Goal: Task Accomplishment & Management: Use online tool/utility

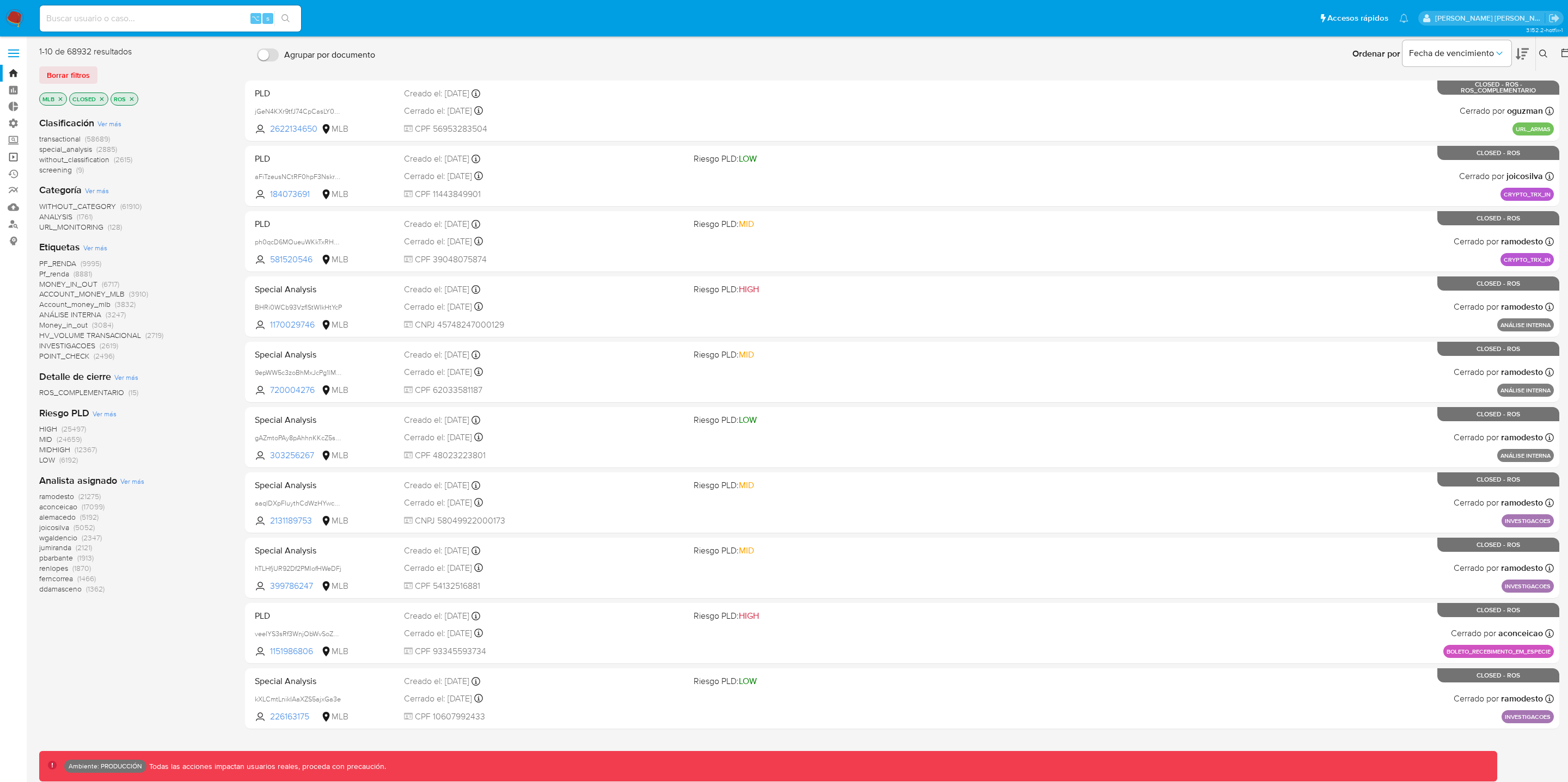
click at [13, 157] on link "Operaciones masivas" at bounding box center [65, 157] width 130 height 17
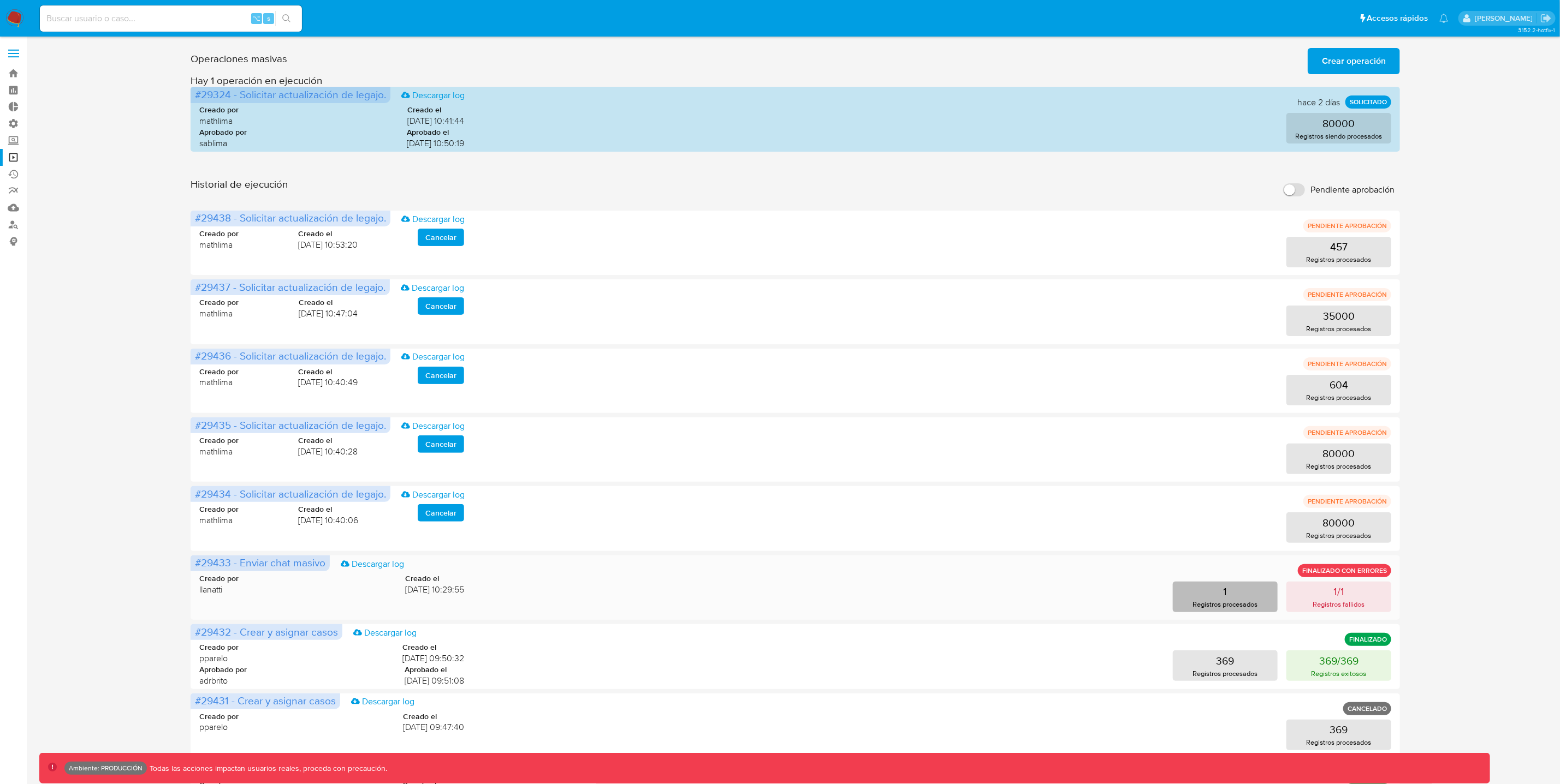
click at [1258, 599] on button "1 Registros procesados" at bounding box center [1225, 597] width 105 height 31
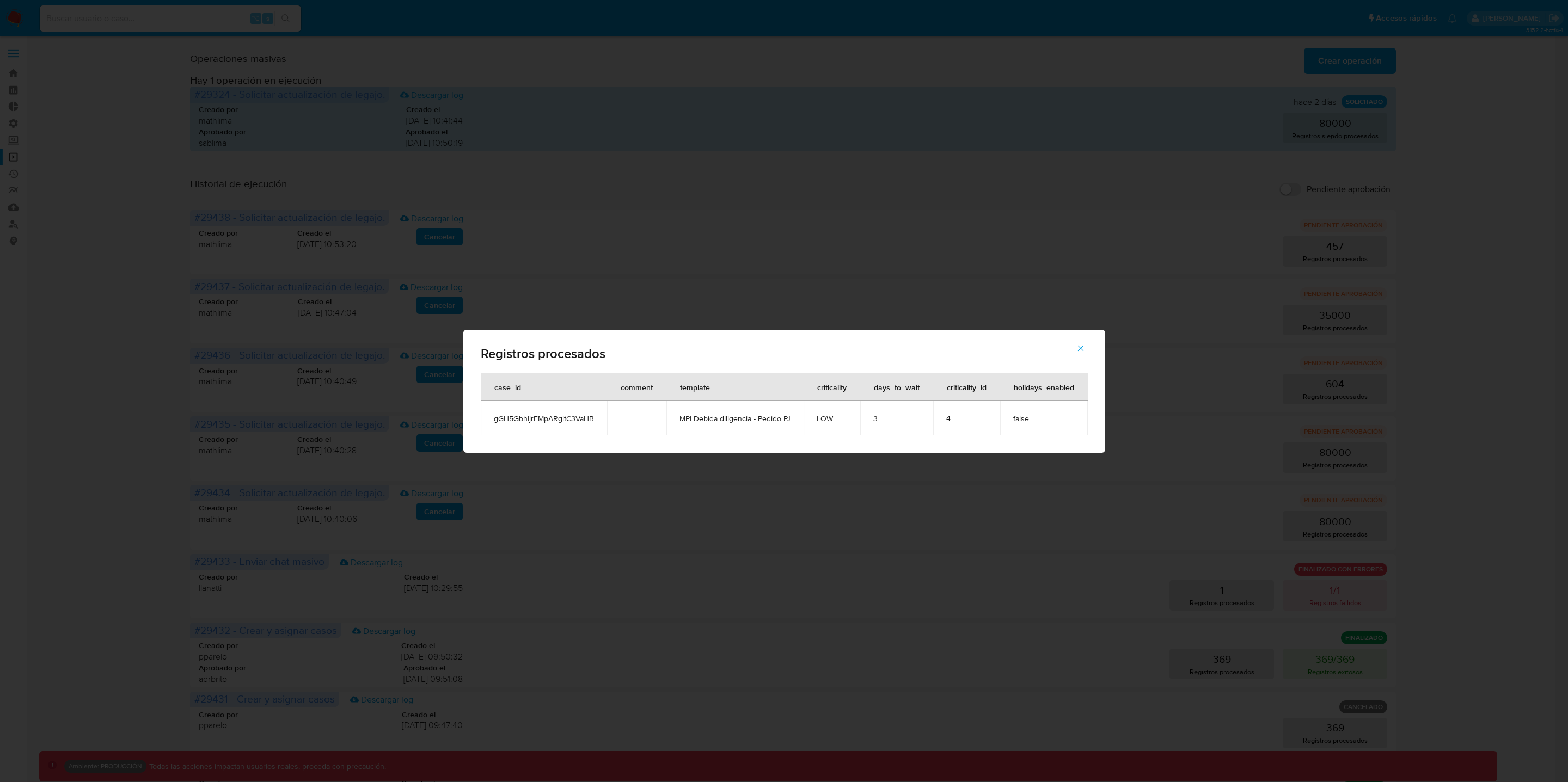
drag, startPoint x: 712, startPoint y: 346, endPoint x: 683, endPoint y: 348, distance: 29.1
click at [683, 348] on span "Registros procesados" at bounding box center [784, 354] width 607 height 13
click at [1101, 367] on div "Registros procesados" at bounding box center [784, 352] width 642 height 44
drag, startPoint x: 497, startPoint y: 359, endPoint x: 485, endPoint y: 428, distance: 70.0
click at [485, 428] on div "Registros procesados case_id comment template criticality days_to_wait critical…" at bounding box center [784, 392] width 642 height 123
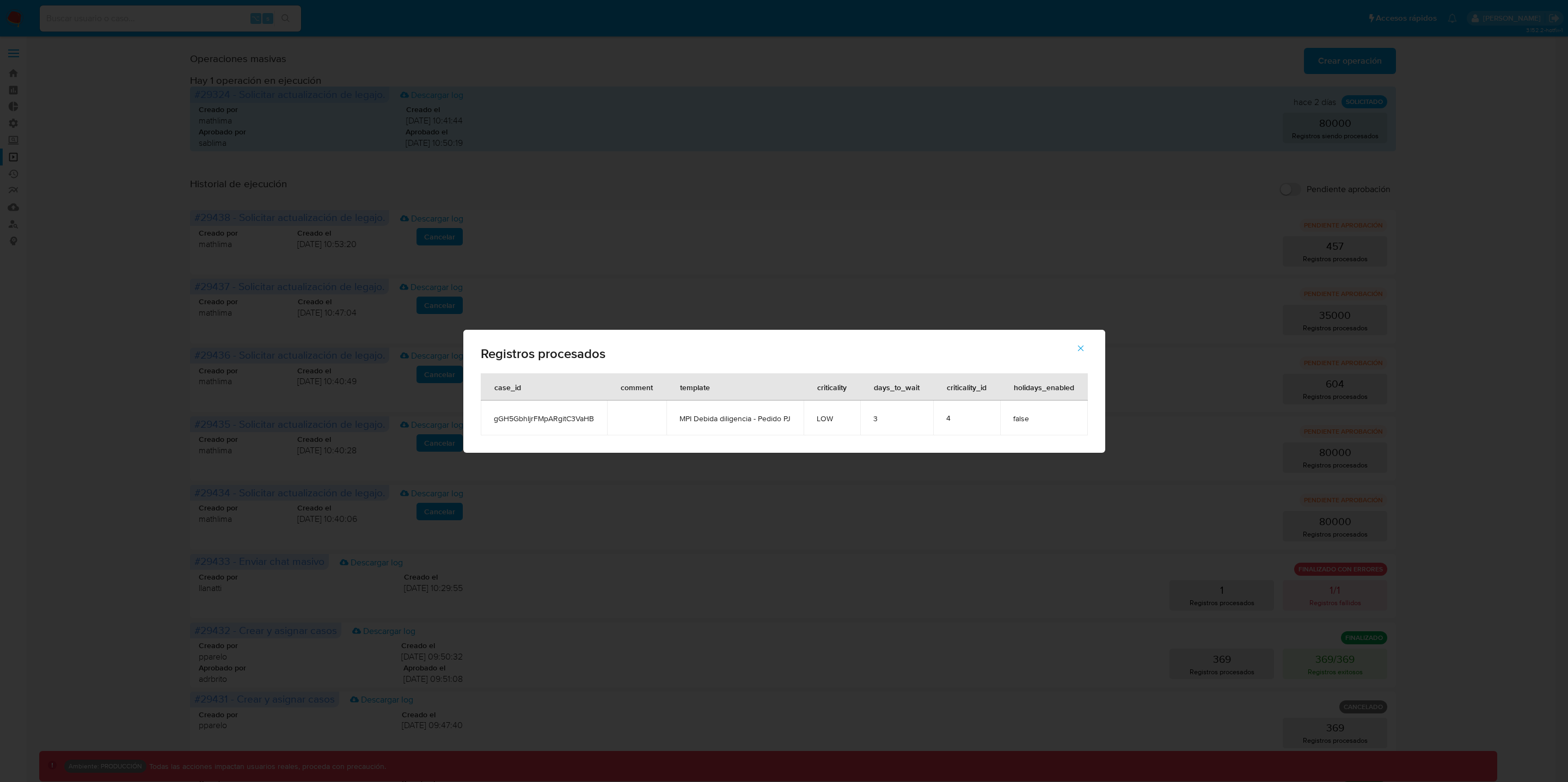
click at [1081, 351] on icon "button" at bounding box center [1081, 348] width 10 height 10
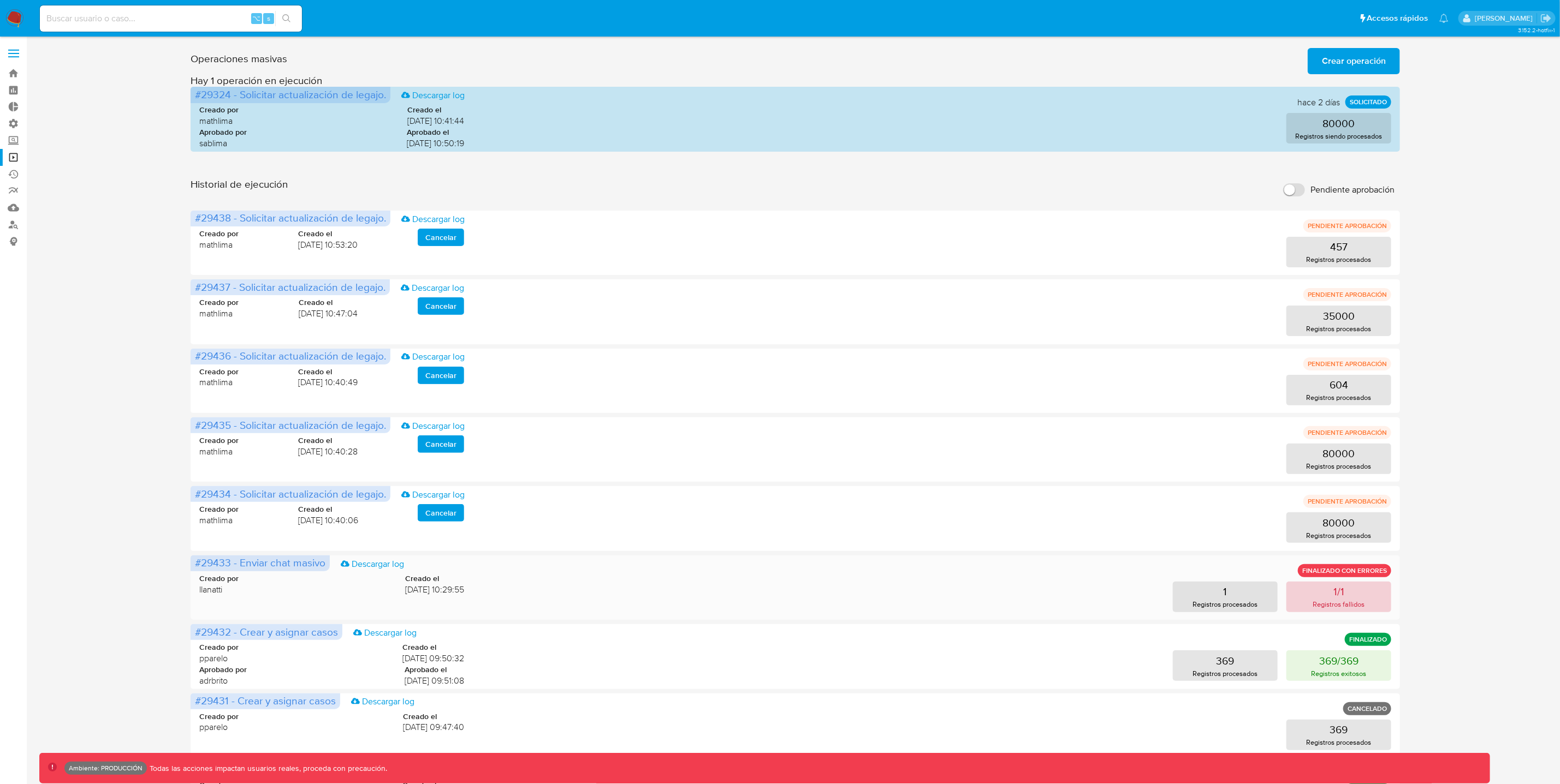
click at [1326, 606] on p "Registros fallidos" at bounding box center [1339, 604] width 52 height 11
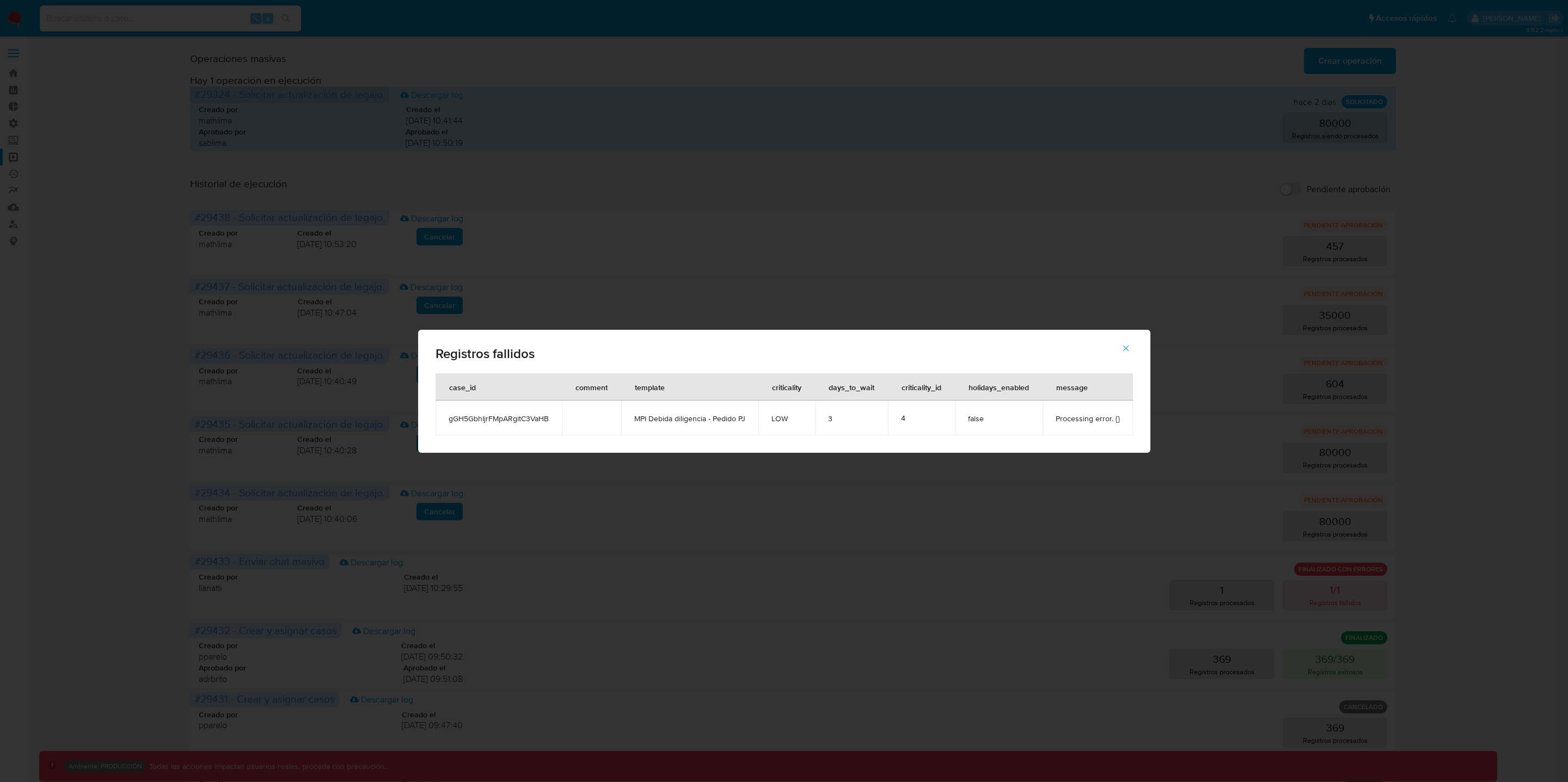
click at [1102, 423] on span "Processing error. {}" at bounding box center [1088, 419] width 64 height 10
click at [1088, 426] on td "Processing error. {}" at bounding box center [1088, 418] width 90 height 35
click at [1152, 337] on div "Registros fallidos case_id comment template criticality days_to_wait criticalit…" at bounding box center [784, 391] width 1568 height 782
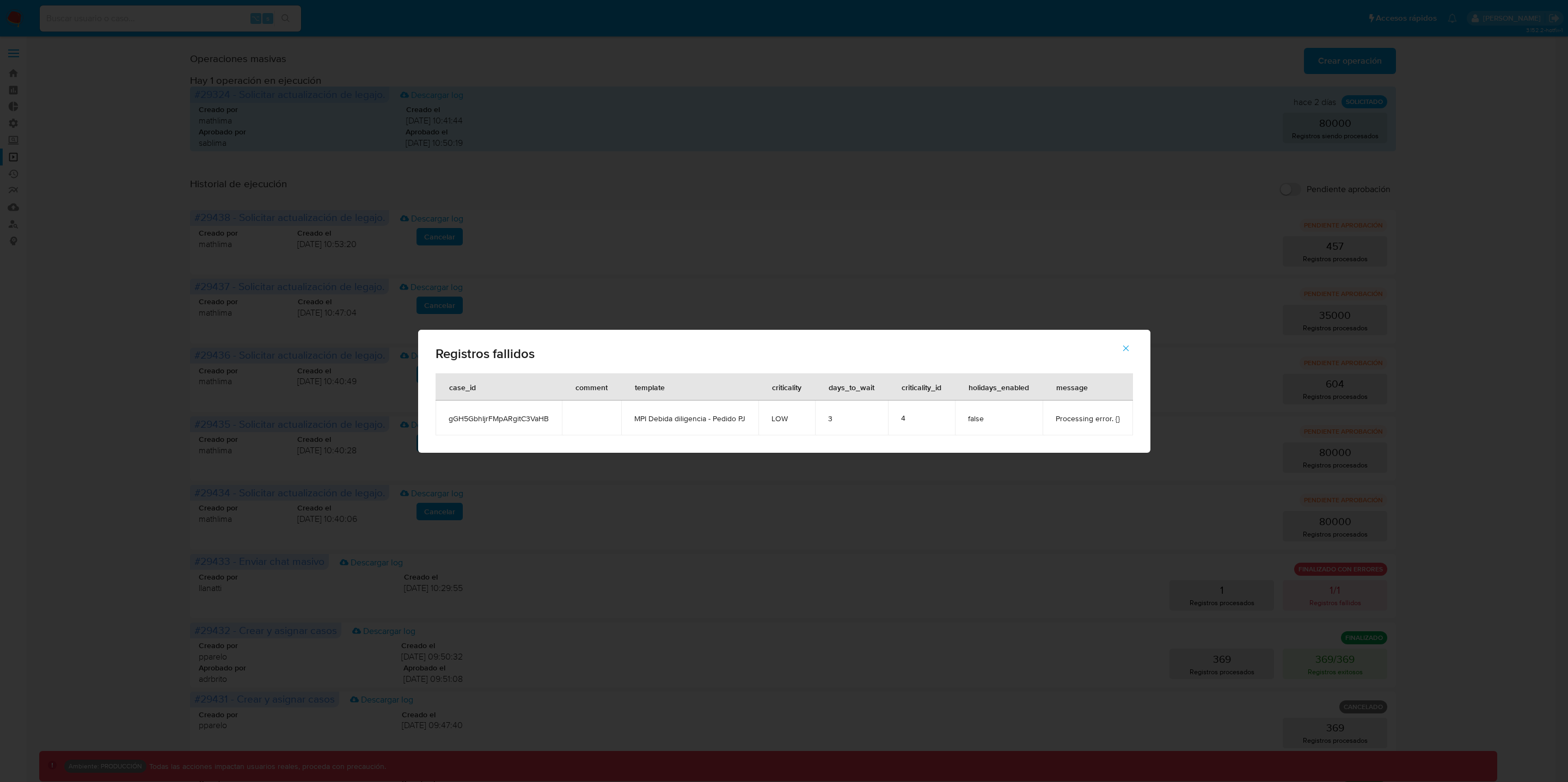
click at [1127, 343] on icon "button" at bounding box center [1126, 348] width 10 height 10
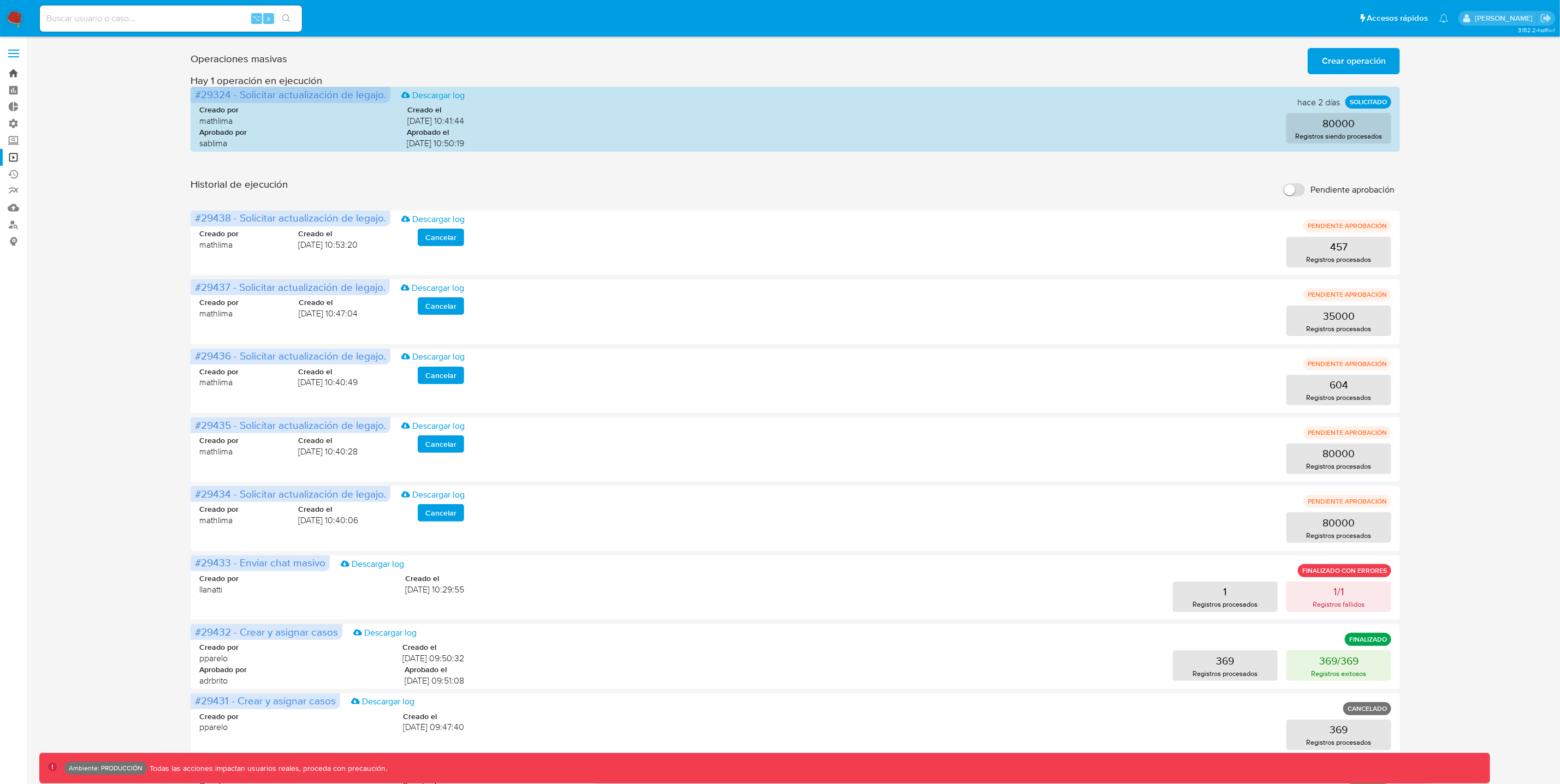
click at [15, 72] on link "Bandeja" at bounding box center [65, 73] width 130 height 17
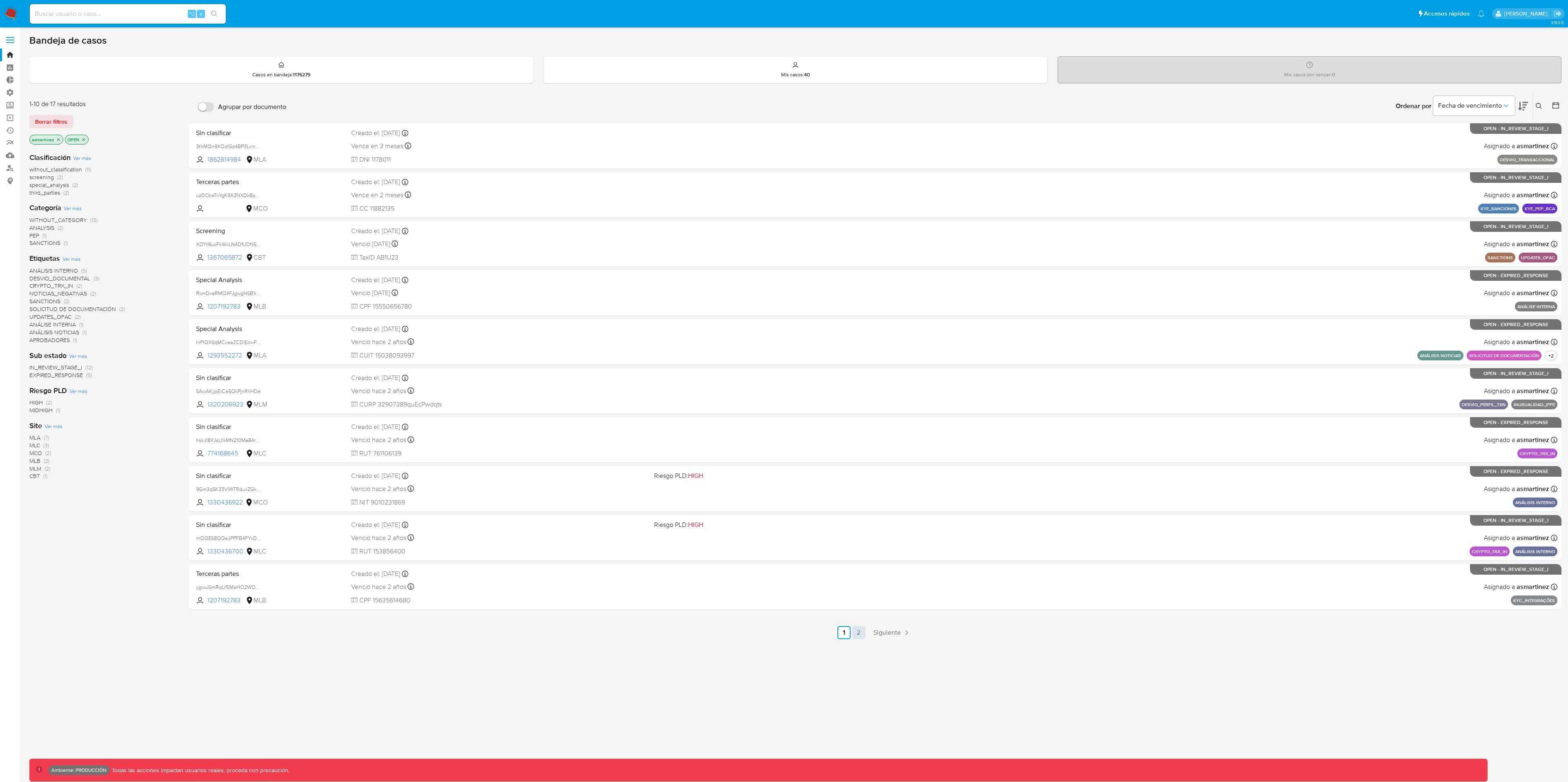
click at [858, 586] on link "2" at bounding box center [858, 632] width 13 height 13
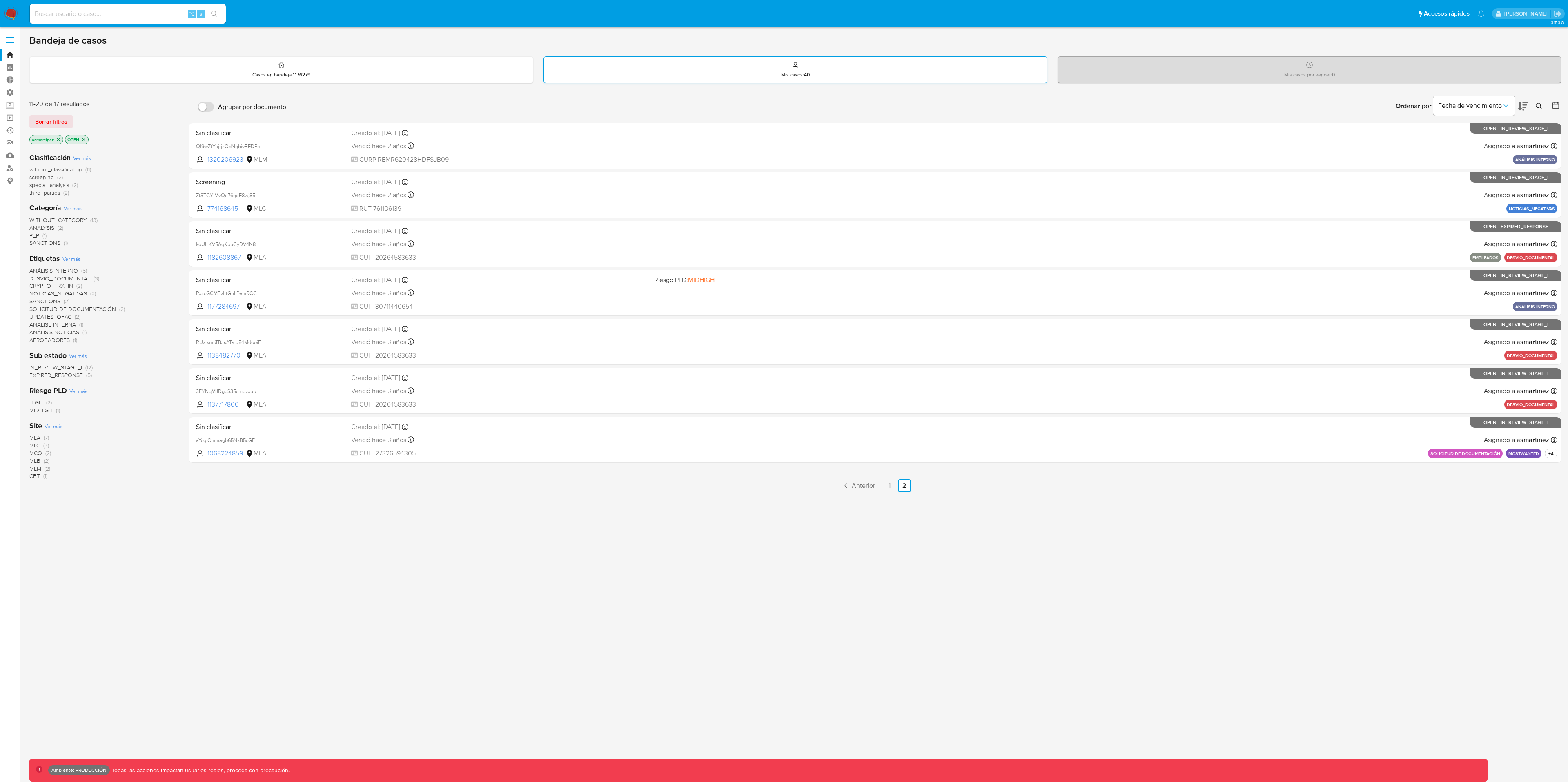
click at [777, 63] on div "Mis casos : 40" at bounding box center [796, 69] width 503 height 26
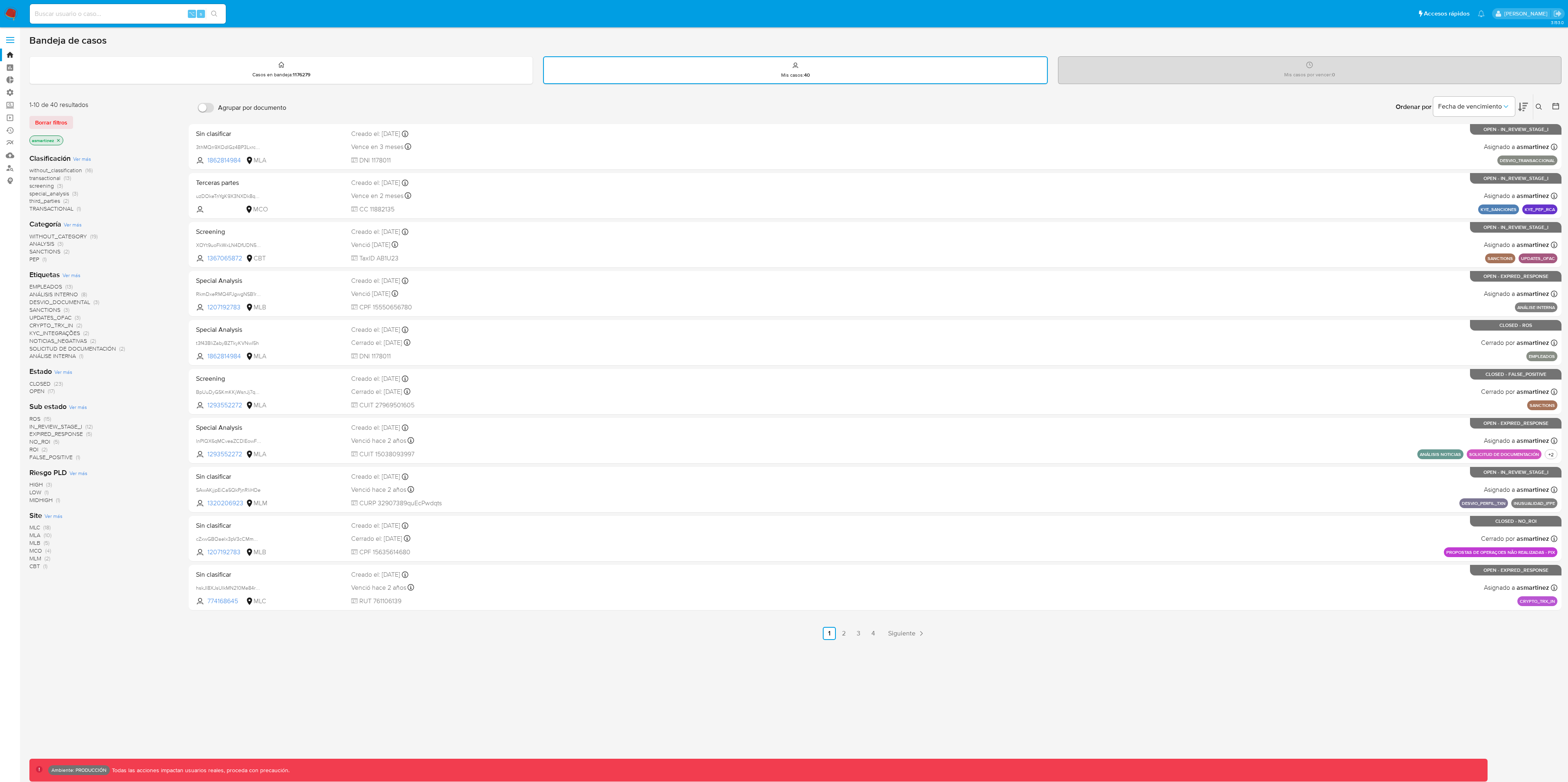
click at [1164, 58] on div "Mis casos por vencer : 0" at bounding box center [1310, 69] width 503 height 26
click at [242, 65] on div "Casos en bandeja : 1176279" at bounding box center [281, 69] width 503 height 26
